Goal: Find specific page/section

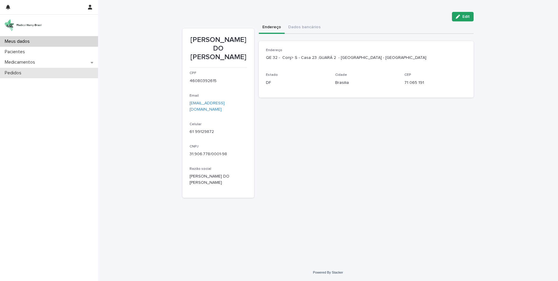
click at [24, 72] on p "Pedidos" at bounding box center [14, 73] width 24 height 6
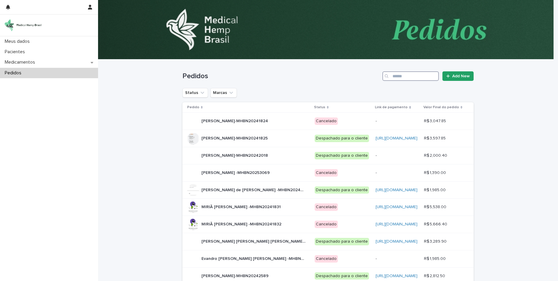
click at [393, 74] on input "Search" at bounding box center [410, 76] width 56 height 10
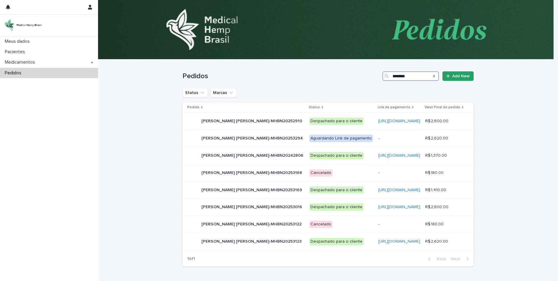
type input "********"
